Goal: Task Accomplishment & Management: Complete application form

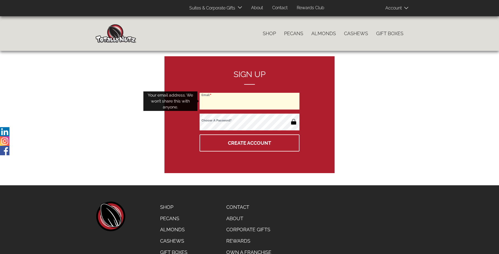
click at [249, 101] on input "Email" at bounding box center [250, 101] width 100 height 17
type input "maximark2768@outlook.es"
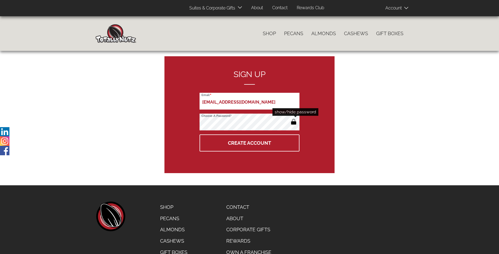
click at [293, 122] on button "button" at bounding box center [293, 122] width 9 height 9
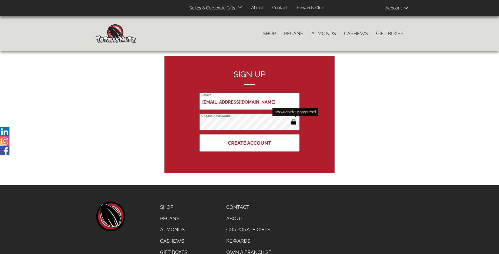
click at [249, 143] on button "Create Account" at bounding box center [250, 142] width 100 height 17
